Goal: Task Accomplishment & Management: Manage account settings

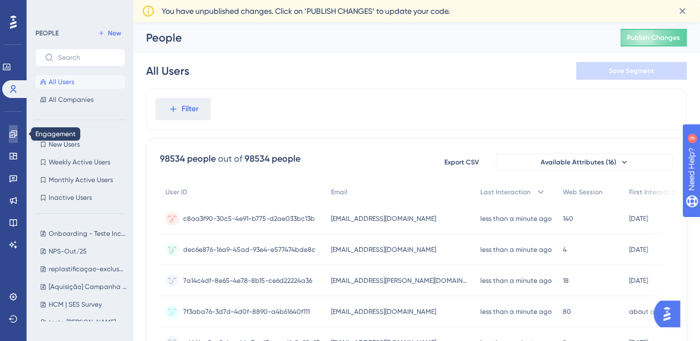
click at [11, 138] on icon at bounding box center [13, 133] width 9 height 9
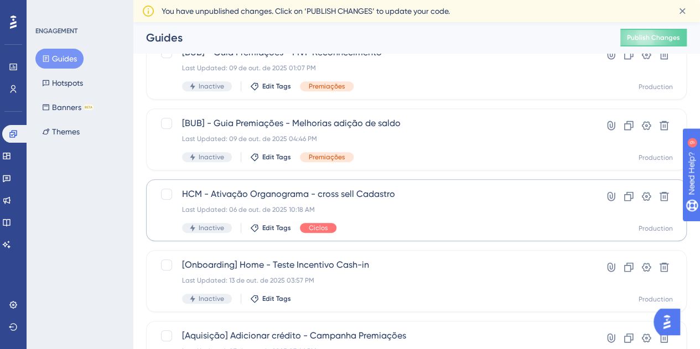
scroll to position [332, 0]
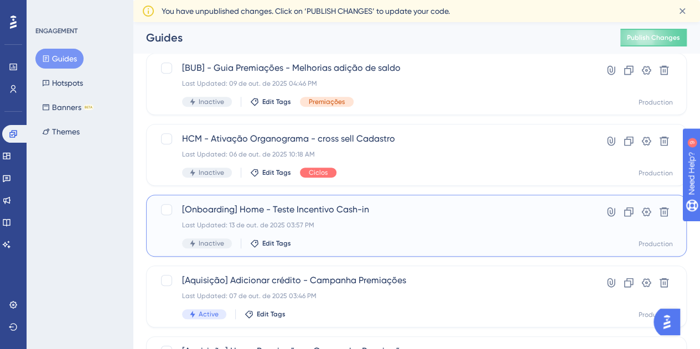
click at [346, 220] on div "[Onboarding] Home - Teste Incentivo Cash-in Last Updated: 13 de out. de 2025 03…" at bounding box center [372, 225] width 380 height 45
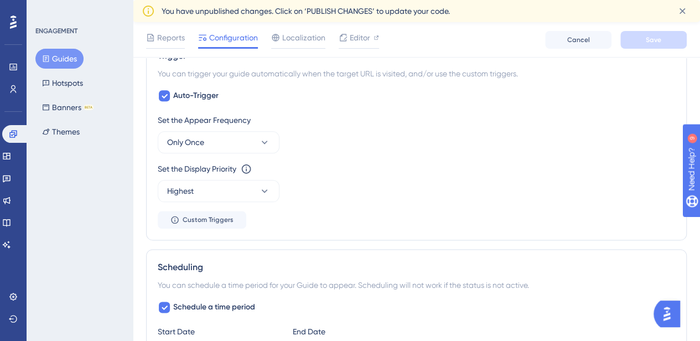
scroll to position [719, 0]
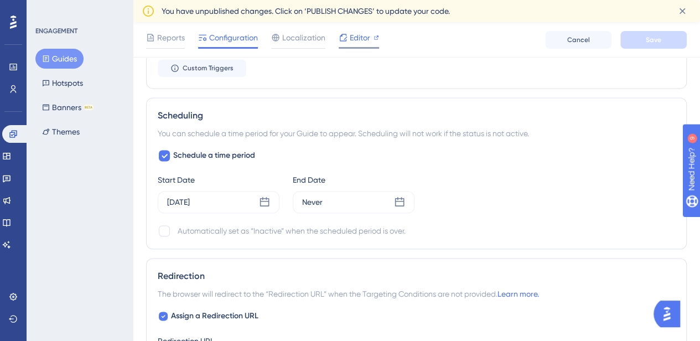
click at [358, 39] on span "Editor" at bounding box center [360, 37] width 20 height 13
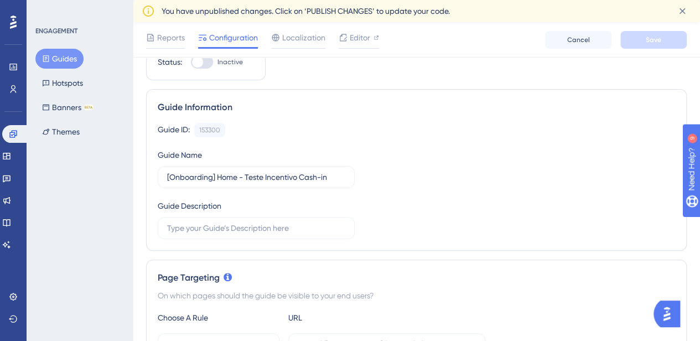
scroll to position [0, 0]
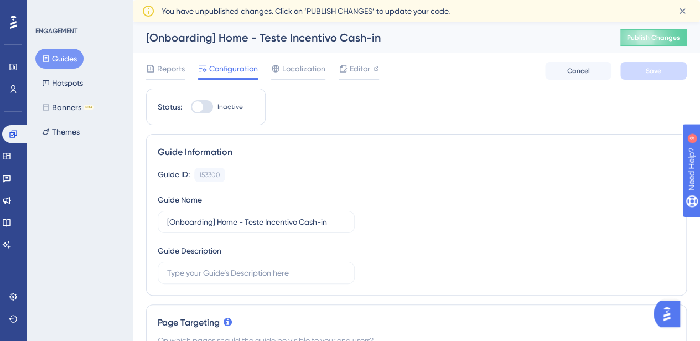
click at [199, 109] on div at bounding box center [197, 106] width 11 height 11
click at [191, 107] on input "Inactive" at bounding box center [190, 107] width 1 height 1
checkbox input "true"
click at [652, 75] on button "Save" at bounding box center [653, 71] width 66 height 18
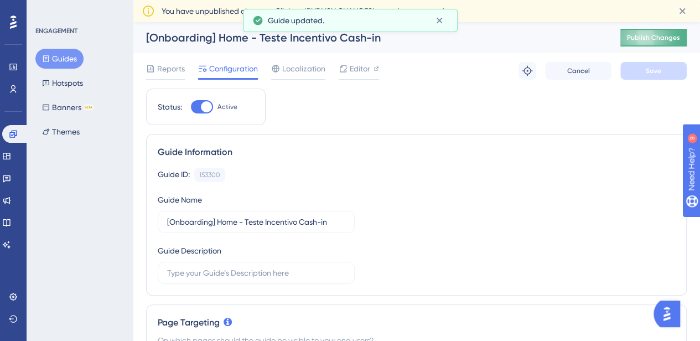
click at [657, 41] on span "Publish Changes" at bounding box center [653, 37] width 53 height 9
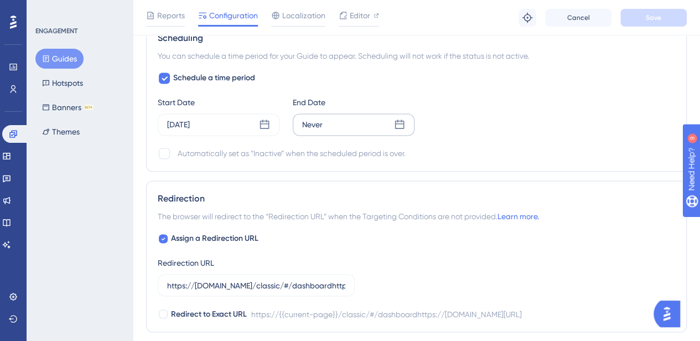
scroll to position [969, 0]
